Goal: Information Seeking & Learning: Learn about a topic

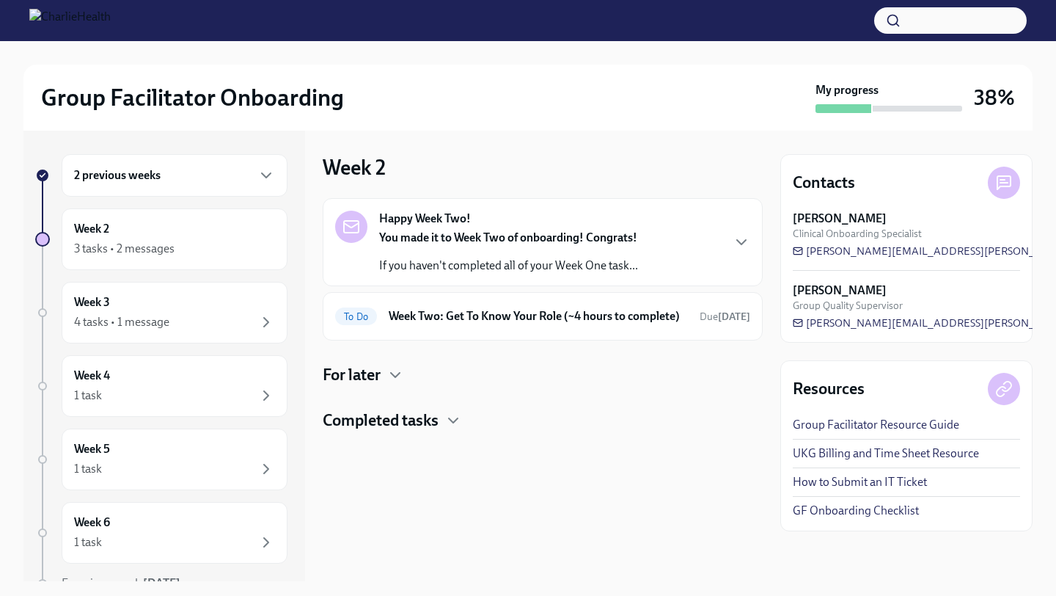
click at [630, 101] on div "Group Facilitator Onboarding" at bounding box center [425, 97] width 769 height 29
click at [604, 93] on div "Group Facilitator Onboarding" at bounding box center [425, 97] width 769 height 29
click at [458, 324] on h6 "Week Two: Get To Know Your Role (~4 hours to complete)" at bounding box center [538, 316] width 299 height 16
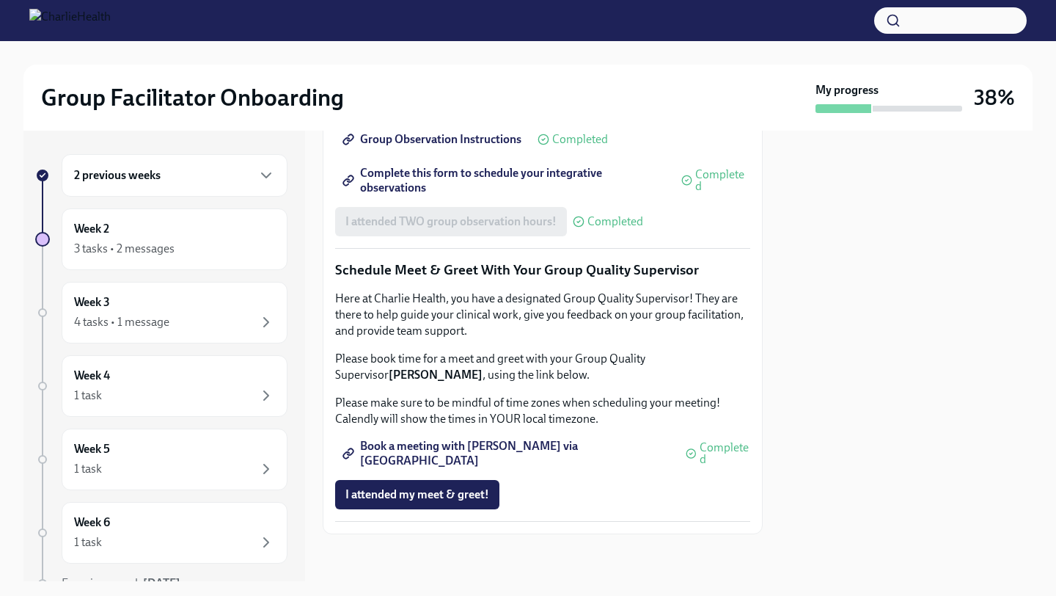
scroll to position [1384, 0]
click at [197, 307] on div "Week 3 4 tasks • 1 message" at bounding box center [174, 312] width 201 height 37
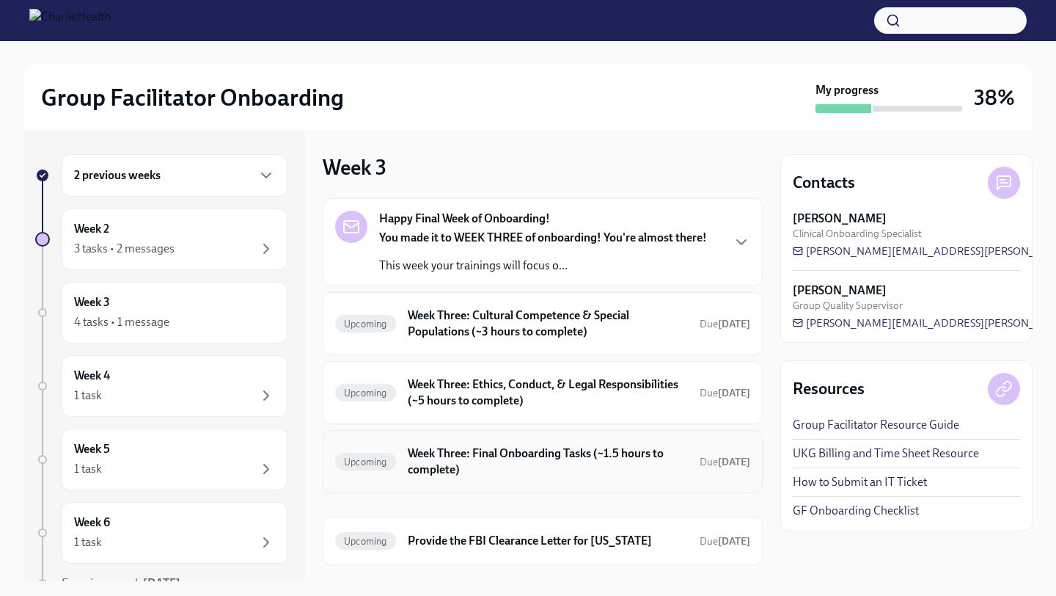
scroll to position [31, 0]
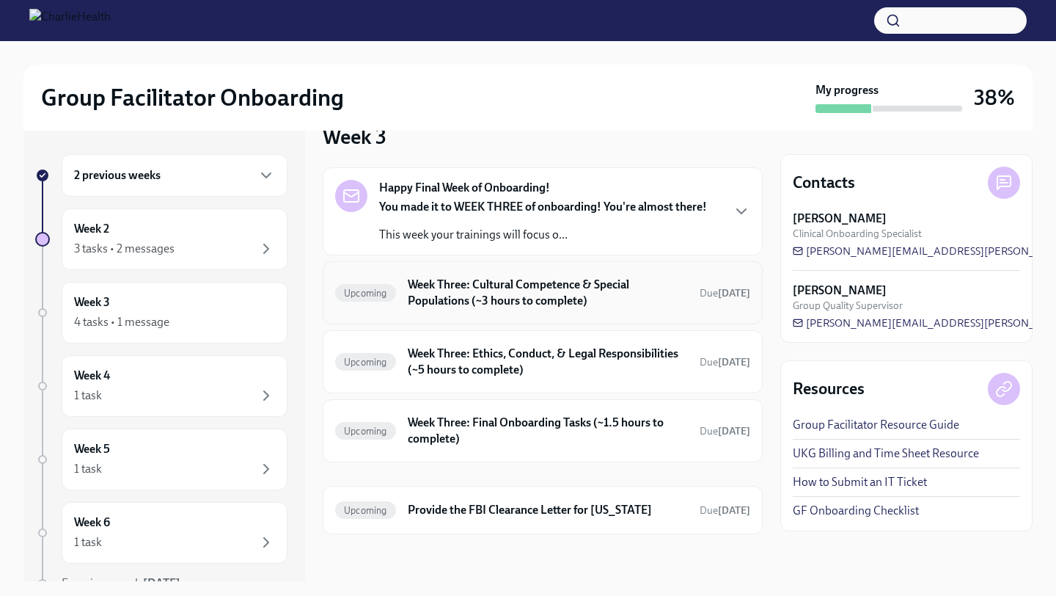
click at [494, 309] on div "Upcoming Week Three: Cultural Competence & Special Populations (~3 hours to com…" at bounding box center [542, 293] width 415 height 38
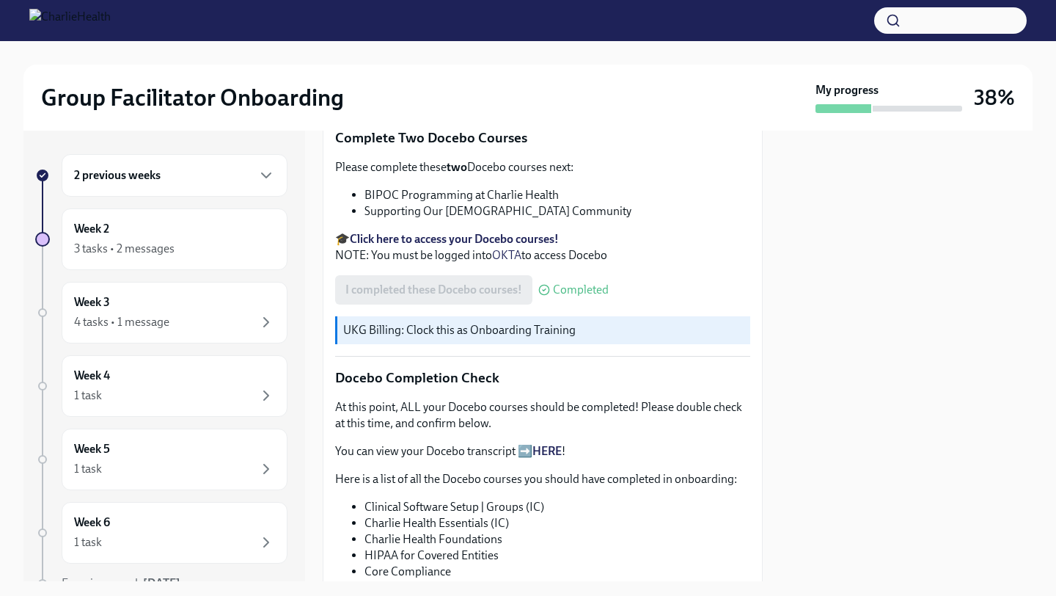
scroll to position [1006, 0]
